Goal: Task Accomplishment & Management: Complete application form

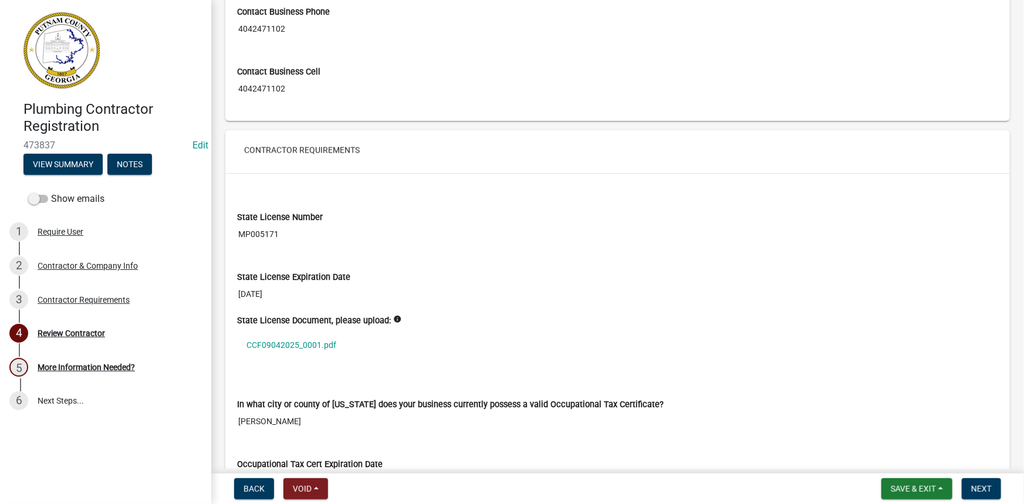
scroll to position [853, 0]
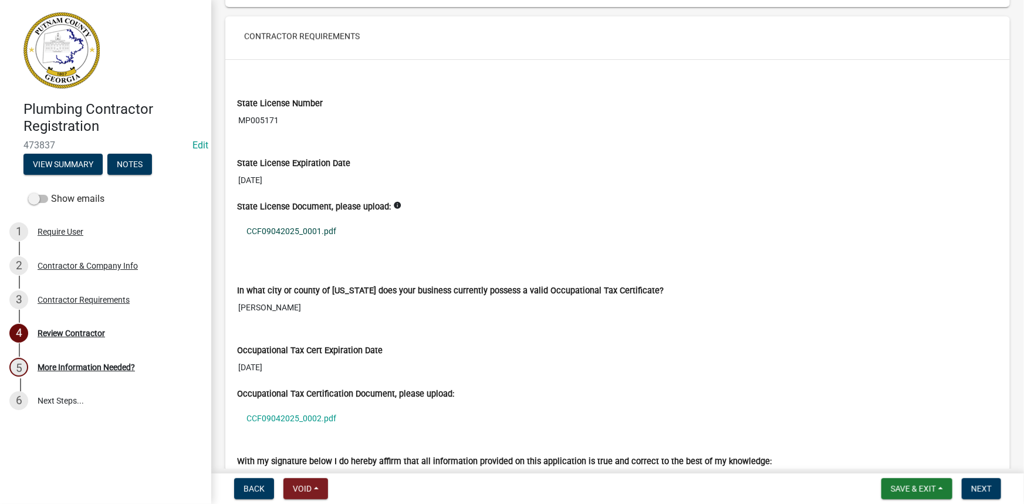
click at [310, 232] on link "CCF09042025_0001.pdf" at bounding box center [617, 231] width 761 height 27
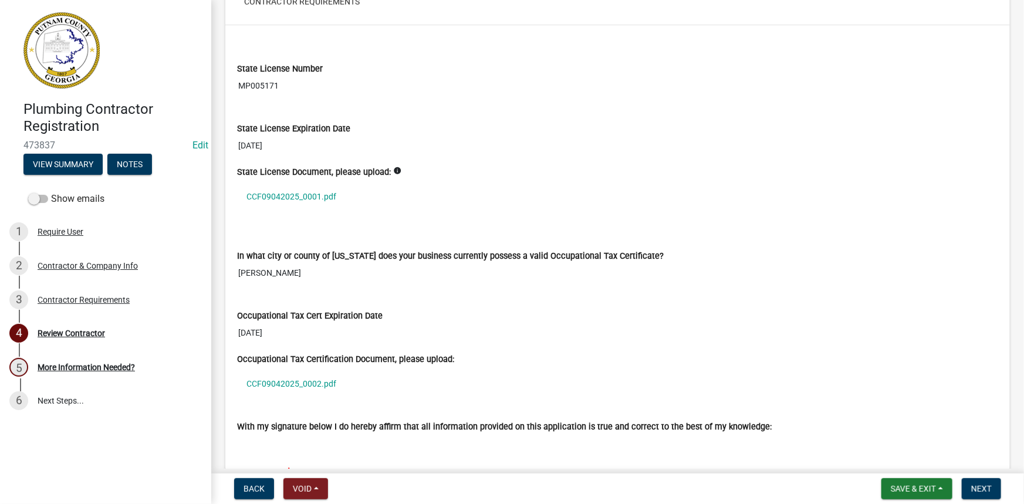
scroll to position [907, 0]
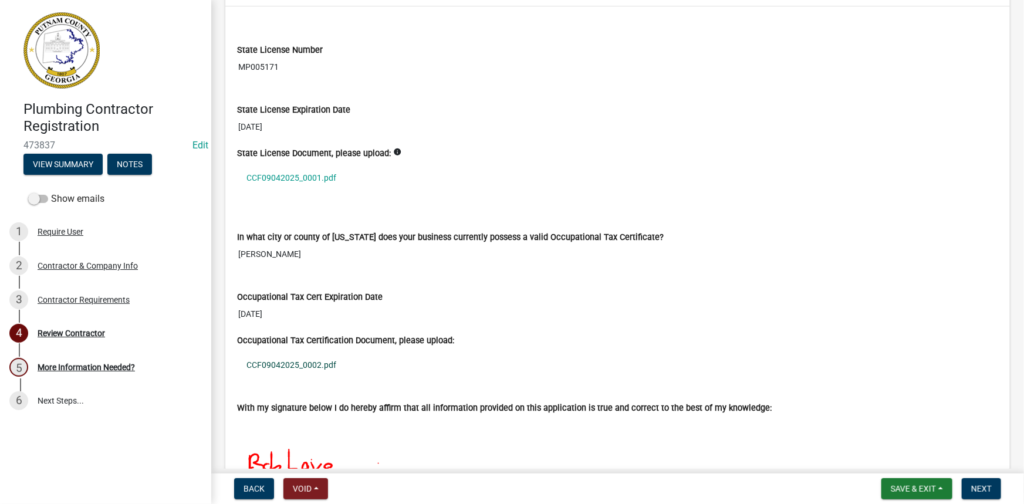
click at [303, 367] on link "CCF09042025_0002.pdf" at bounding box center [617, 364] width 761 height 27
click at [985, 487] on span "Next" at bounding box center [981, 488] width 21 height 9
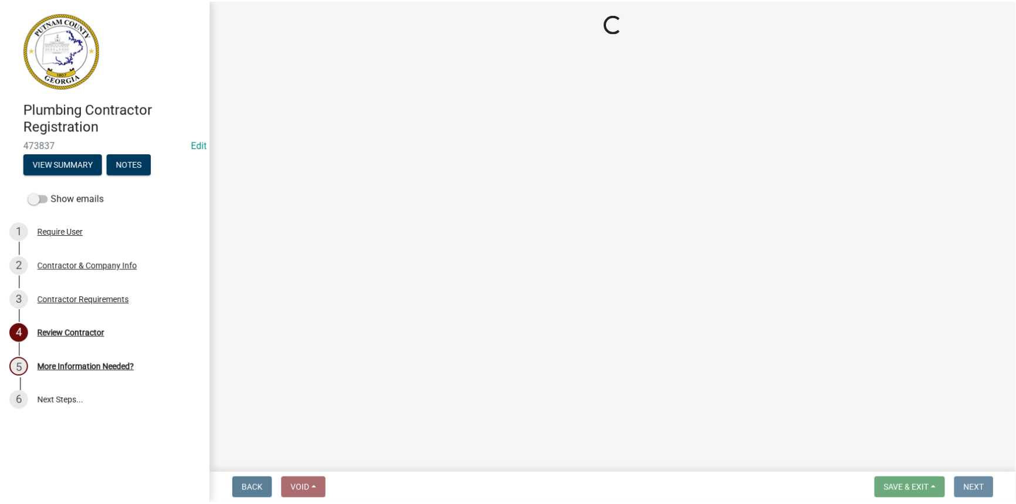
scroll to position [0, 0]
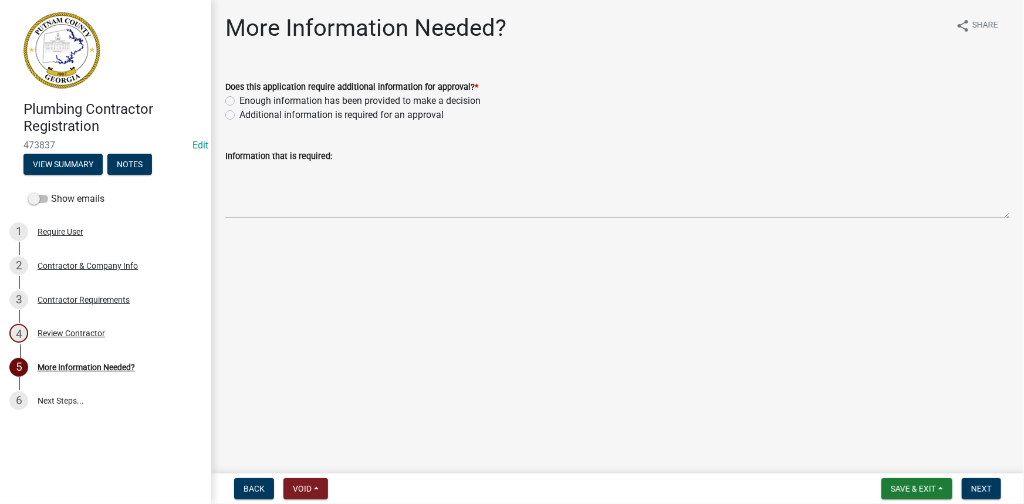
click at [301, 98] on label "Enough information has been provided to make a decision" at bounding box center [359, 101] width 241 height 14
click at [247, 98] on input "Enough information has been provided to make a decision" at bounding box center [243, 98] width 8 height 8
radio input "true"
click at [990, 492] on span "Next" at bounding box center [981, 488] width 21 height 9
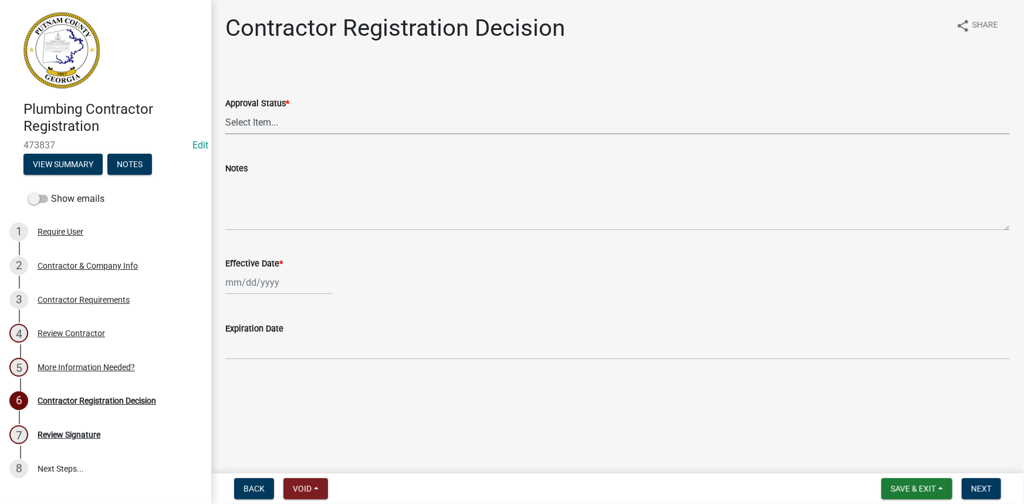
drag, startPoint x: 319, startPoint y: 123, endPoint x: 316, endPoint y: 134, distance: 11.1
click at [318, 124] on select "Select Item... Approved Denied" at bounding box center [617, 122] width 785 height 24
click at [225, 110] on select "Select Item... Approved Denied" at bounding box center [617, 122] width 785 height 24
select select "4b86b809-39dd-4c68-9f3d-fdb3e7050482"
click at [272, 289] on div at bounding box center [278, 283] width 107 height 24
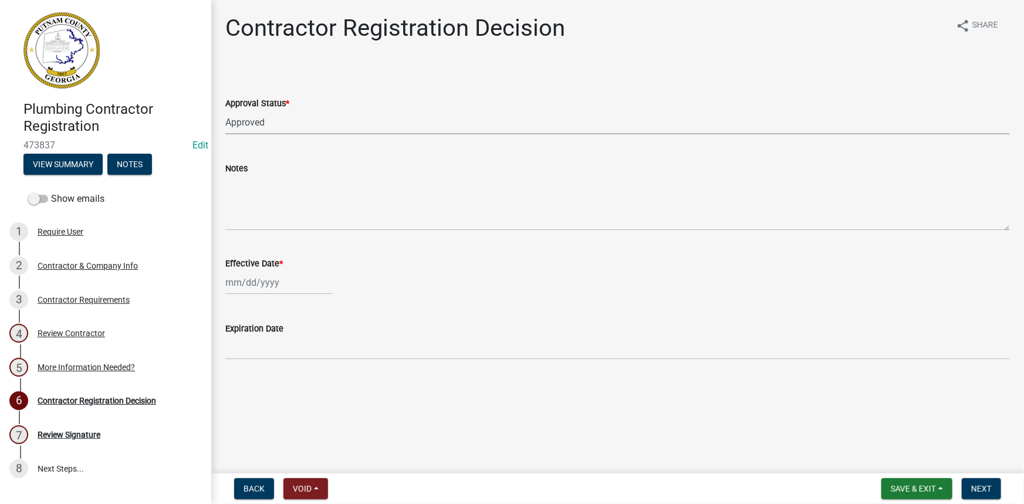
select select "9"
select select "2025"
click at [296, 346] on div "4" at bounding box center [293, 345] width 19 height 19
type input "[DATE]"
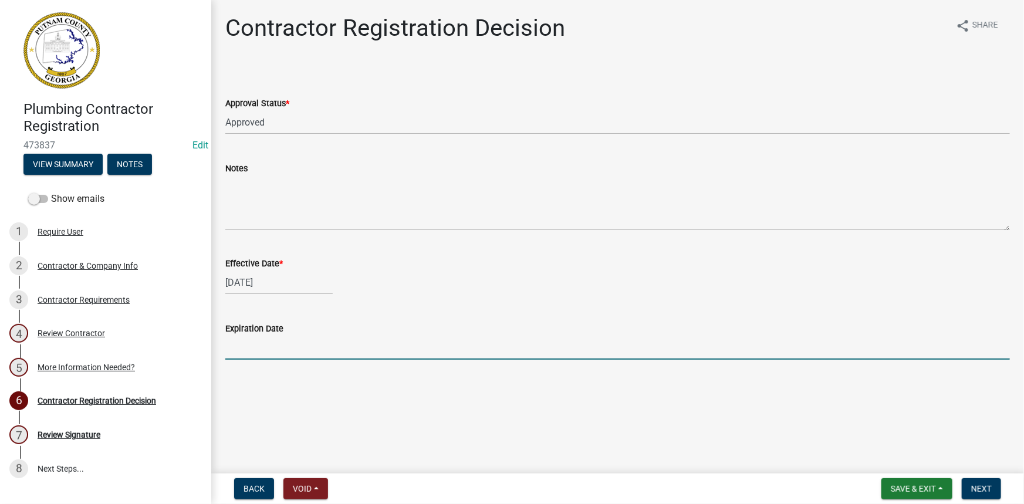
click at [295, 347] on input "Expiration Date" at bounding box center [617, 348] width 785 height 24
type input "[DATE]"
click at [987, 491] on span "Next" at bounding box center [981, 488] width 21 height 9
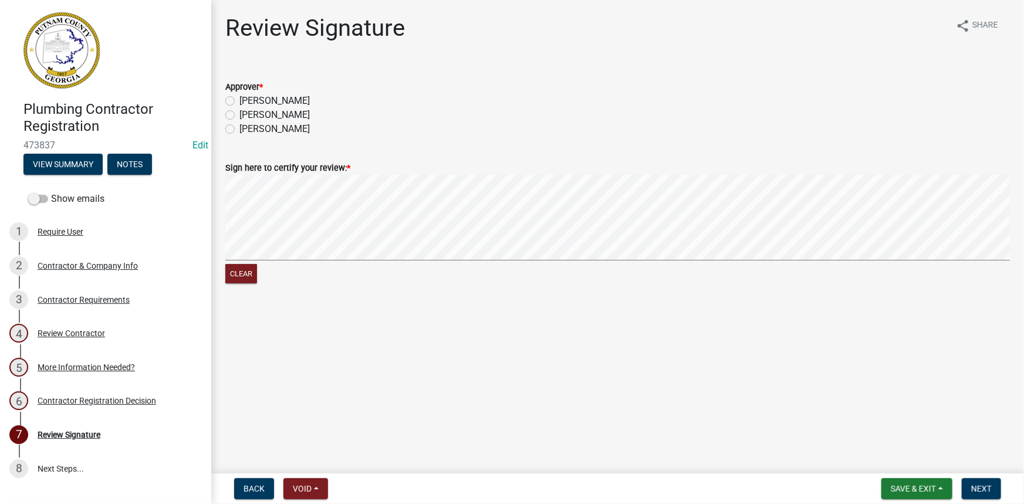
click at [262, 102] on label "[PERSON_NAME]" at bounding box center [274, 101] width 70 height 14
click at [247, 102] on input "[PERSON_NAME]" at bounding box center [243, 98] width 8 height 8
radio input "true"
click at [974, 495] on button "Next" at bounding box center [981, 488] width 39 height 21
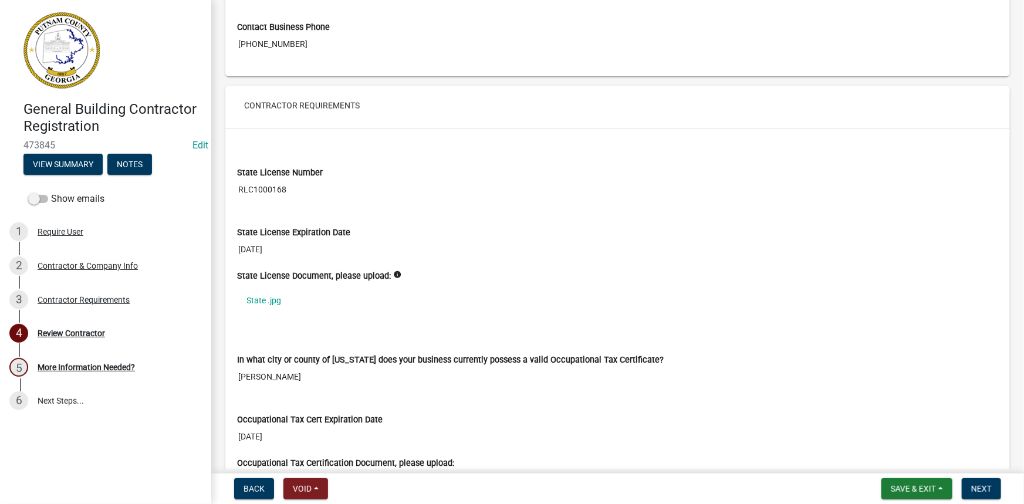
scroll to position [800, 0]
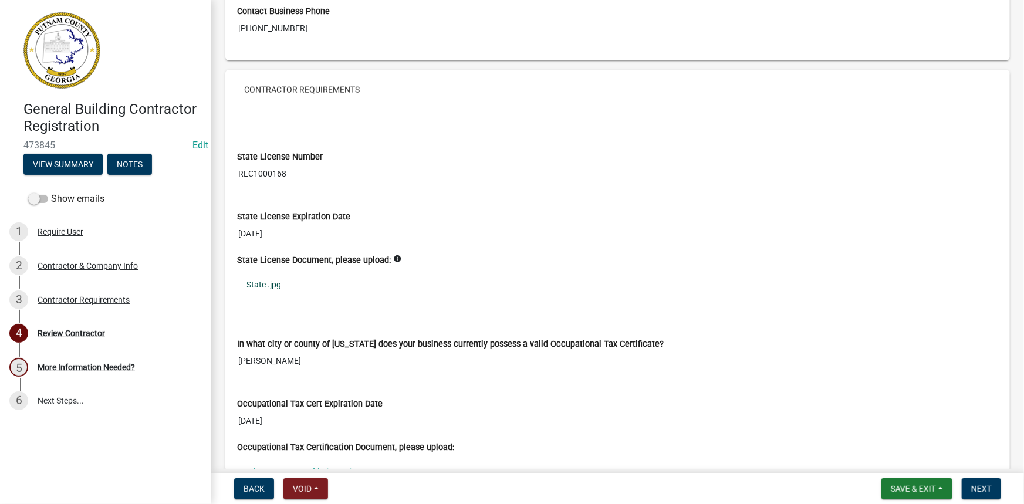
click at [268, 277] on link "State .jpg" at bounding box center [617, 284] width 761 height 27
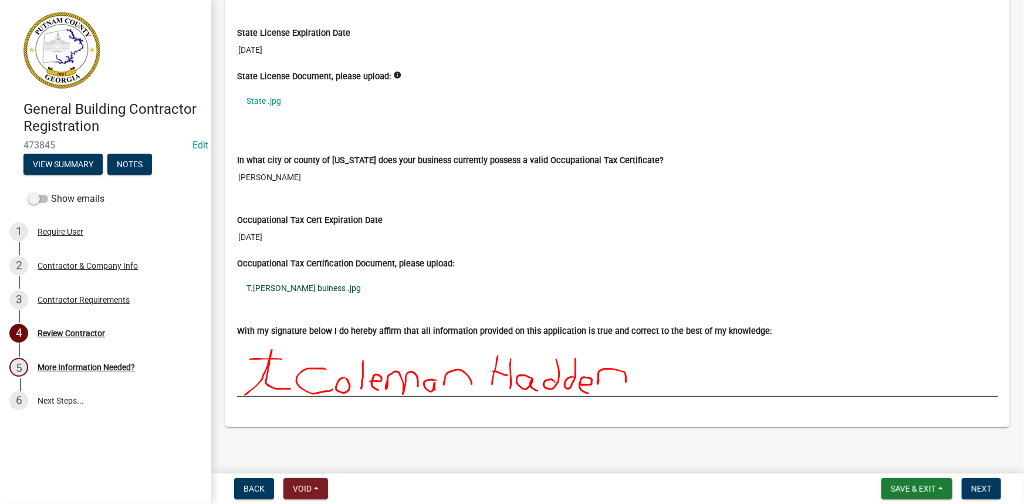
scroll to position [985, 0]
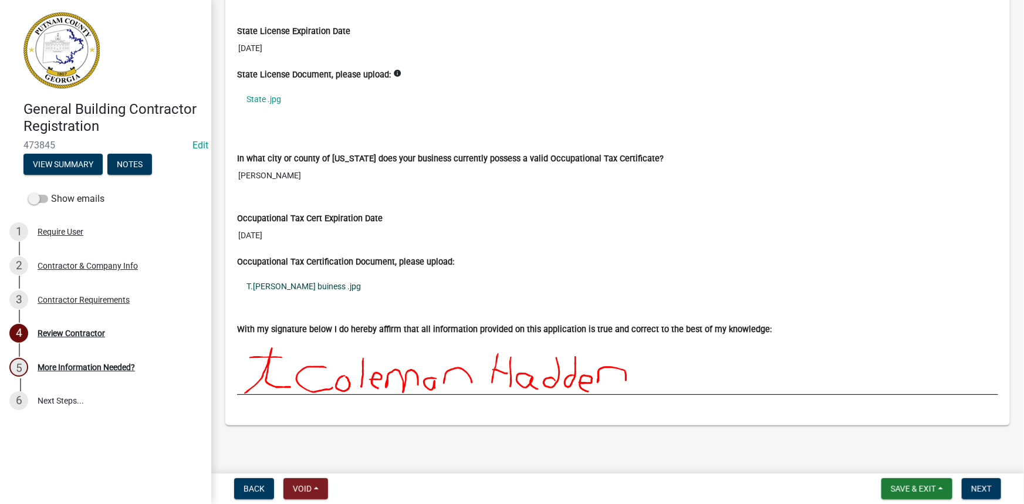
click at [313, 289] on link "T.Coleman Hadden buiness .jpg" at bounding box center [617, 286] width 761 height 27
click at [982, 496] on button "Next" at bounding box center [981, 488] width 39 height 21
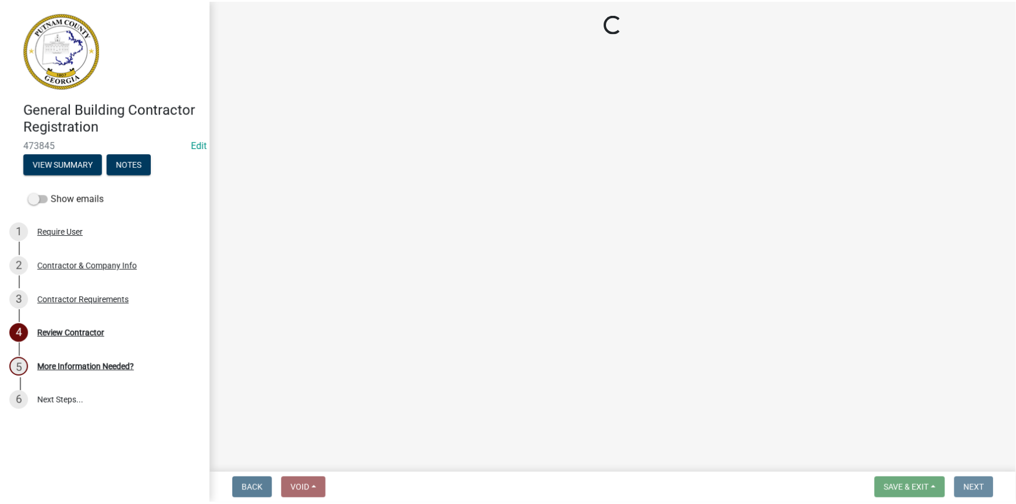
scroll to position [0, 0]
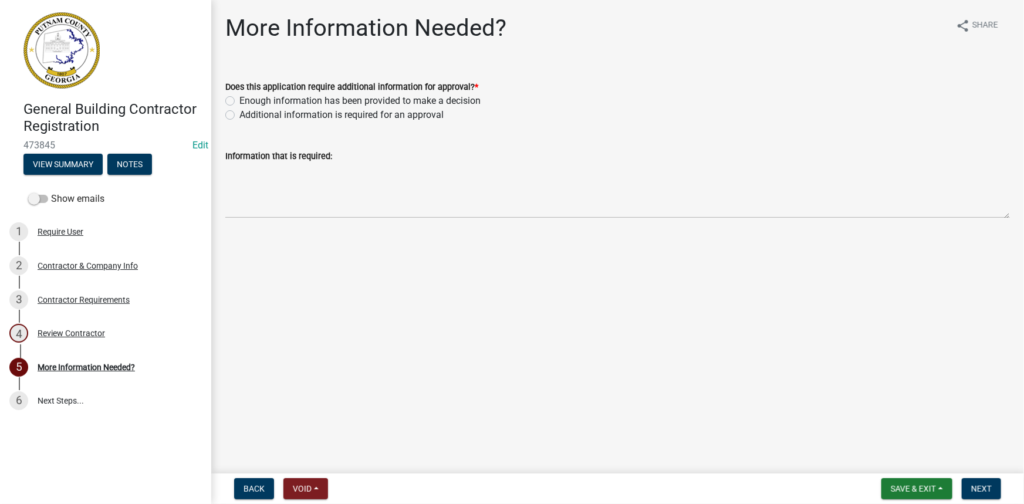
click at [272, 103] on label "Enough information has been provided to make a decision" at bounding box center [359, 101] width 241 height 14
click at [247, 102] on input "Enough information has been provided to make a decision" at bounding box center [243, 98] width 8 height 8
radio input "true"
click at [968, 484] on button "Next" at bounding box center [981, 488] width 39 height 21
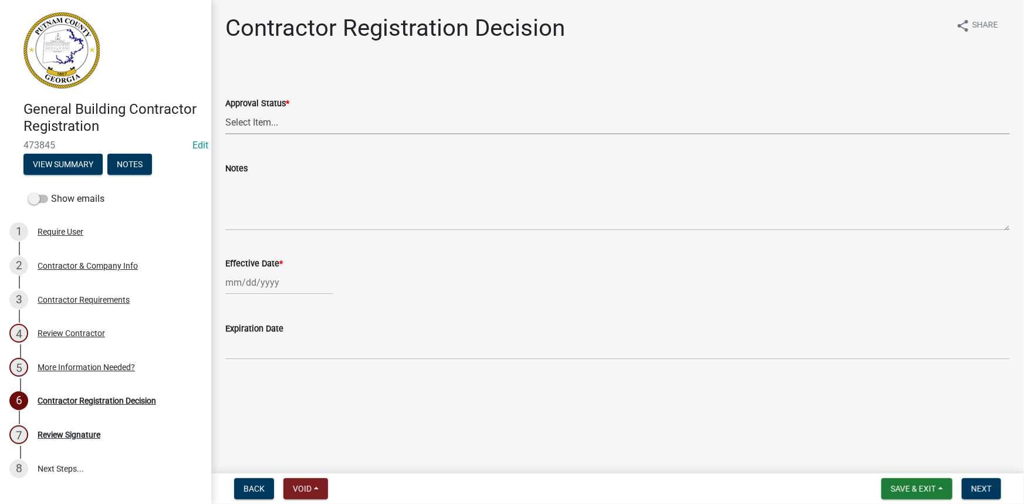
click at [331, 124] on select "Select Item... Approved Denied" at bounding box center [617, 122] width 785 height 24
click at [225, 110] on select "Select Item... Approved Denied" at bounding box center [617, 122] width 785 height 24
select select "4b86b809-39dd-4c68-9f3d-fdb3e7050482"
click at [273, 269] on div "Effective Date *" at bounding box center [617, 263] width 785 height 14
click at [266, 287] on div at bounding box center [278, 283] width 107 height 24
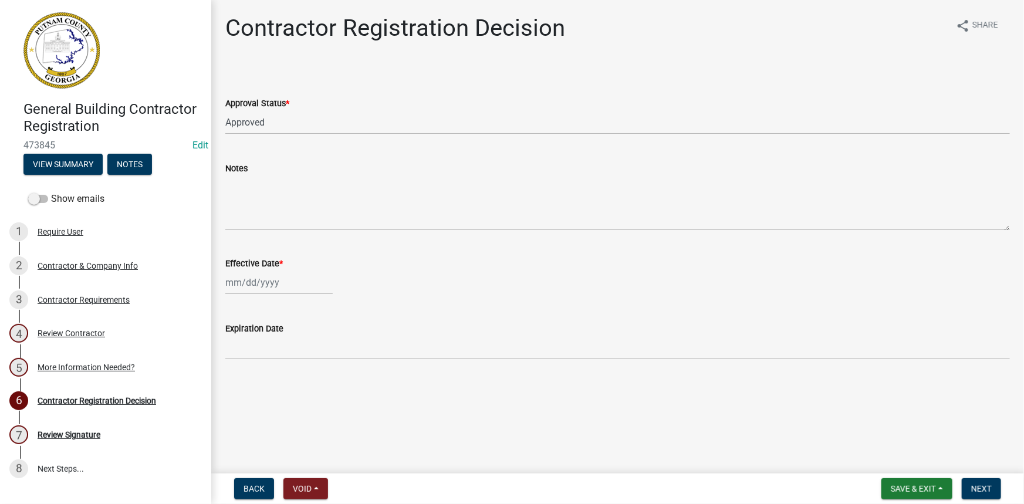
select select "9"
select select "2025"
click at [292, 341] on div "4" at bounding box center [293, 345] width 19 height 19
type input "[DATE]"
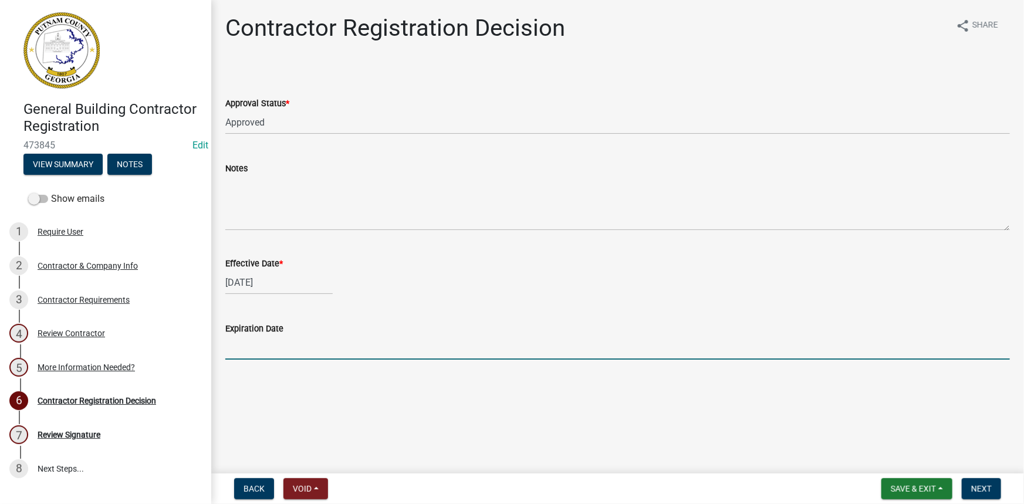
click at [293, 349] on input "Expiration Date" at bounding box center [617, 348] width 785 height 24
type input "[DATE]"
click at [984, 493] on span "Next" at bounding box center [981, 488] width 21 height 9
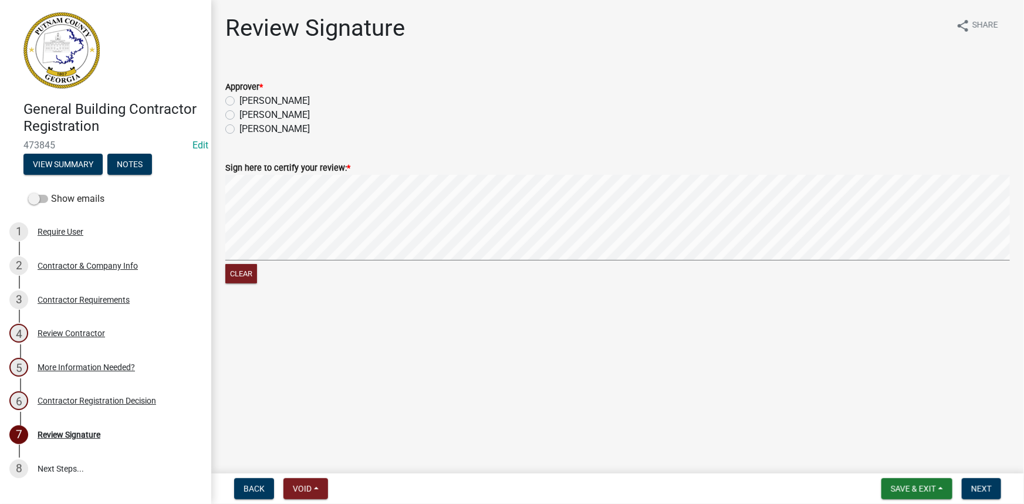
click at [261, 100] on label "[PERSON_NAME]" at bounding box center [274, 101] width 70 height 14
click at [247, 100] on input "[PERSON_NAME]" at bounding box center [243, 98] width 8 height 8
radio input "true"
click at [236, 279] on button "Clear" at bounding box center [241, 273] width 32 height 19
click at [983, 485] on span "Next" at bounding box center [981, 488] width 21 height 9
